Goal: Information Seeking & Learning: Check status

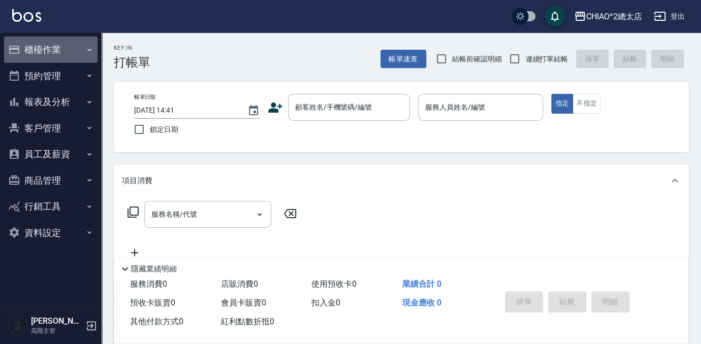
click at [59, 60] on button "櫃檯作業" at bounding box center [50, 50] width 93 height 26
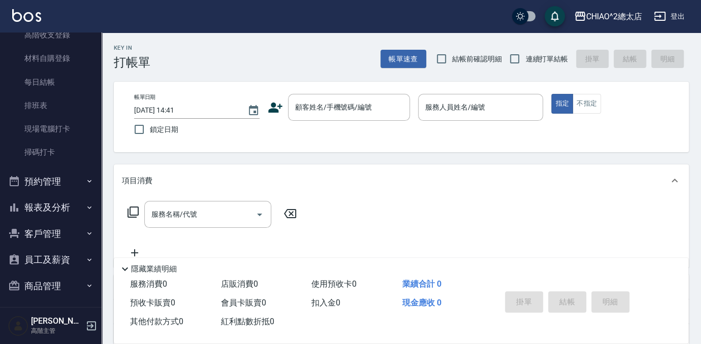
scroll to position [240, 0]
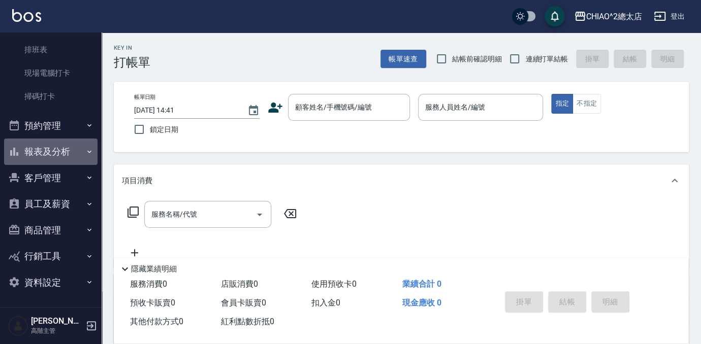
click at [69, 151] on button "報表及分析" at bounding box center [50, 152] width 93 height 26
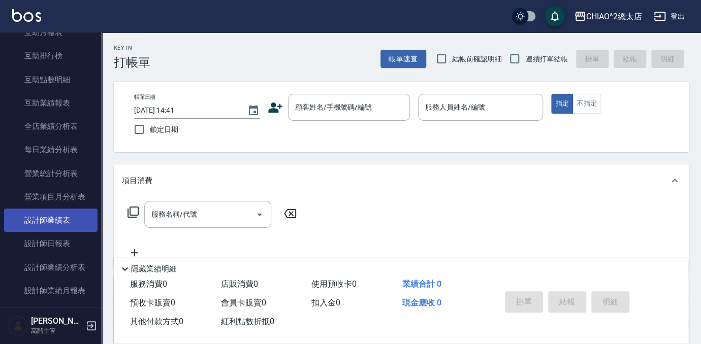
scroll to position [563, 0]
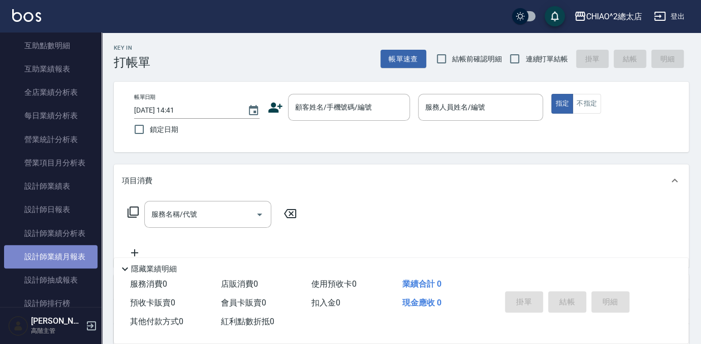
click at [70, 255] on link "設計師業績月報表" at bounding box center [50, 256] width 93 height 23
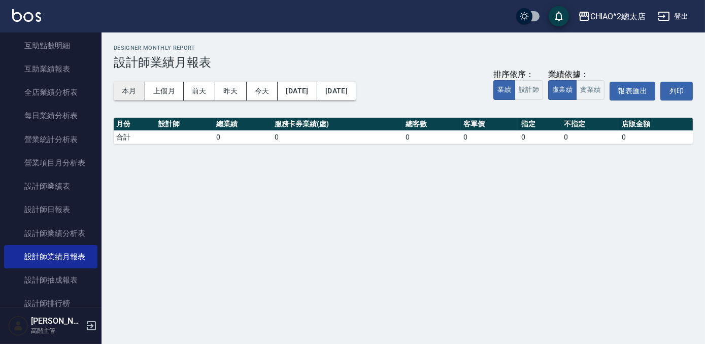
click at [125, 87] on button "本月" at bounding box center [129, 91] width 31 height 19
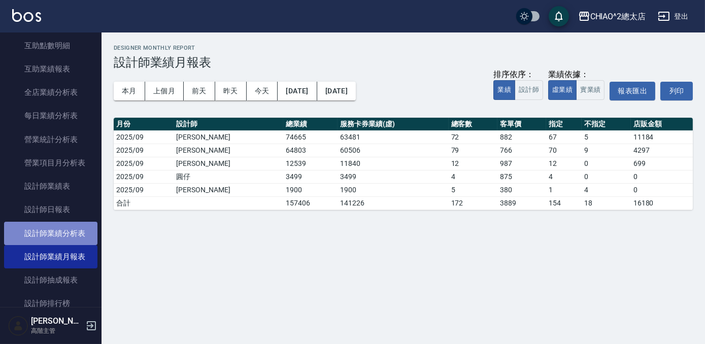
click at [70, 228] on link "設計師業績分析表" at bounding box center [50, 233] width 93 height 23
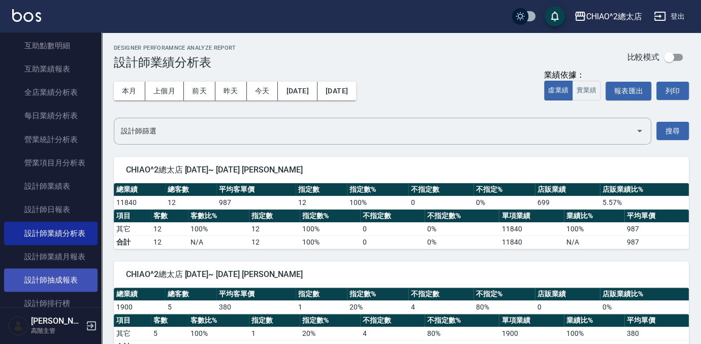
click at [54, 281] on link "設計師抽成報表" at bounding box center [50, 280] width 93 height 23
